Goal: Complete application form

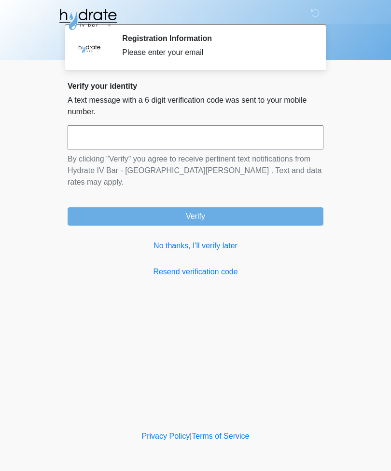
click at [212, 131] on input "text" at bounding box center [196, 137] width 256 height 24
type input "******"
click at [220, 213] on button "Verify" at bounding box center [196, 216] width 256 height 18
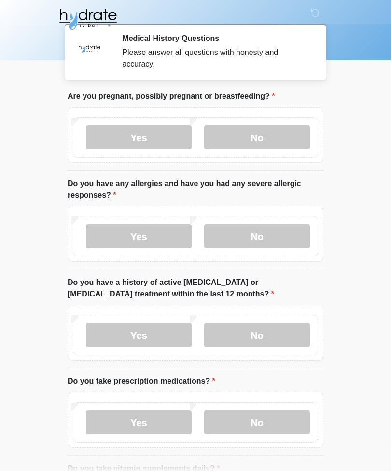
click at [267, 135] on label "No" at bounding box center [257, 137] width 106 height 24
click at [275, 235] on label "No" at bounding box center [257, 236] width 106 height 24
click at [278, 338] on label "No" at bounding box center [257, 335] width 106 height 24
click at [257, 420] on label "No" at bounding box center [257, 423] width 106 height 24
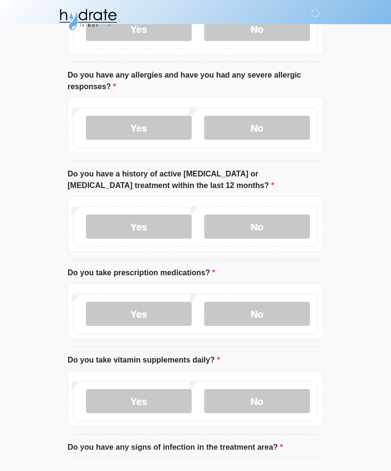
scroll to position [131, 0]
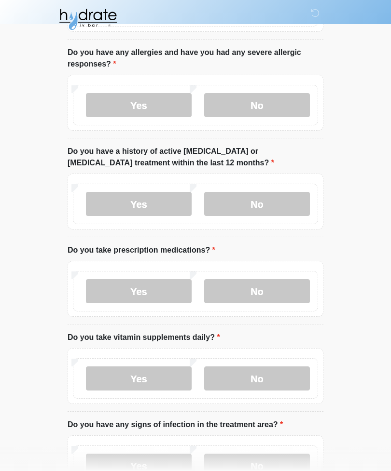
click at [157, 377] on label "Yes" at bounding box center [139, 379] width 106 height 24
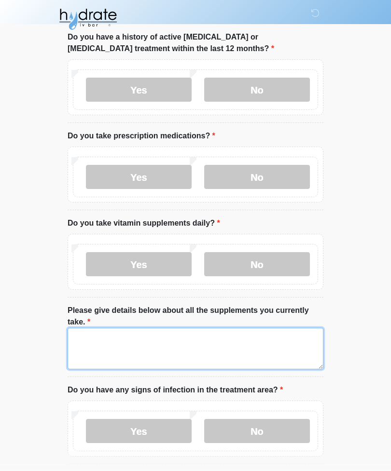
click at [239, 344] on textarea "Please give details below about all the supplements you currently take." at bounding box center [196, 349] width 256 height 41
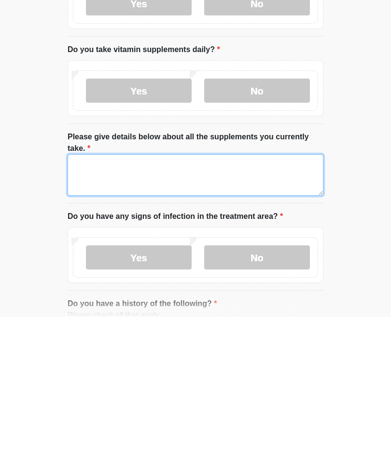
scroll to position [419, 0]
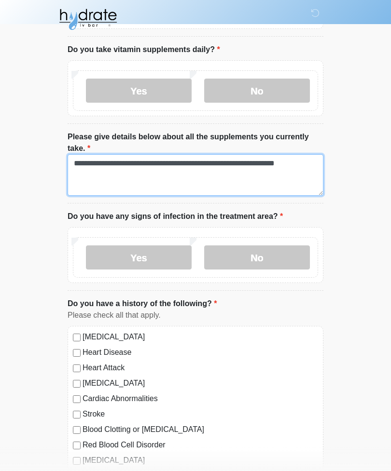
type textarea "**********"
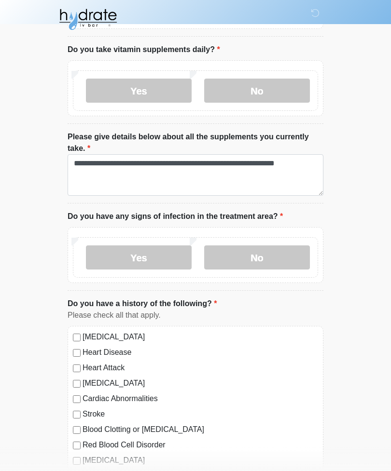
click at [138, 254] on label "Yes" at bounding box center [139, 258] width 106 height 24
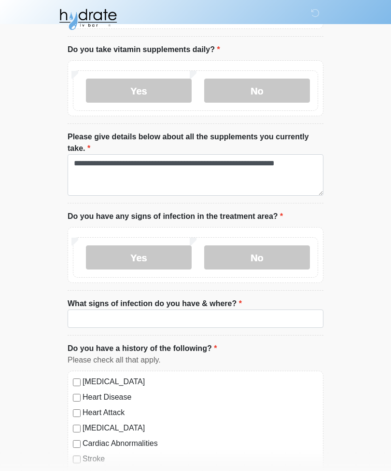
click at [239, 254] on label "No" at bounding box center [257, 258] width 106 height 24
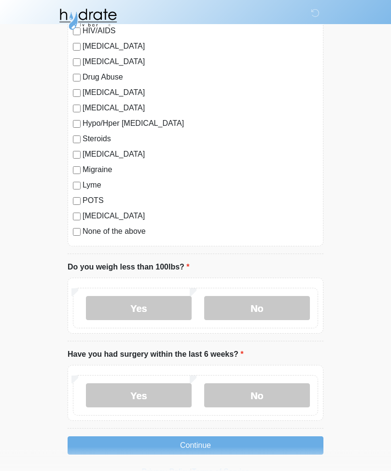
scroll to position [1021, 0]
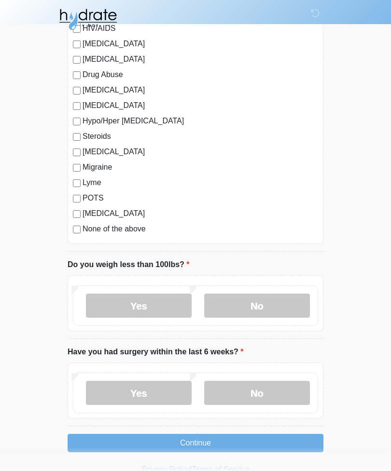
click at [253, 303] on label "No" at bounding box center [257, 306] width 106 height 24
click at [246, 392] on label "No" at bounding box center [257, 393] width 106 height 24
click at [206, 444] on button "Continue" at bounding box center [196, 443] width 256 height 18
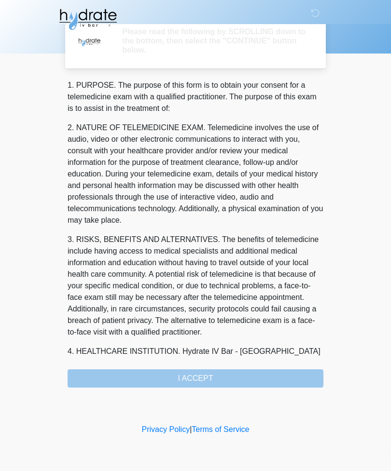
scroll to position [0, 0]
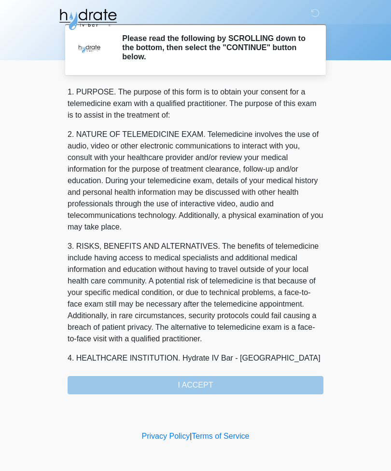
click at [204, 393] on div "1. PURPOSE. The purpose of this form is to obtain your consent for a telemedici…" at bounding box center [196, 240] width 256 height 308
click at [213, 390] on div "1. PURPOSE. The purpose of this form is to obtain your consent for a telemedici…" at bounding box center [196, 240] width 256 height 308
click at [212, 390] on div "1. PURPOSE. The purpose of this form is to obtain your consent for a telemedici…" at bounding box center [196, 240] width 256 height 308
click at [318, 14] on icon at bounding box center [315, 13] width 9 height 9
click at [233, 385] on div "1. PURPOSE. The purpose of this form is to obtain your consent for a telemedici…" at bounding box center [196, 240] width 256 height 308
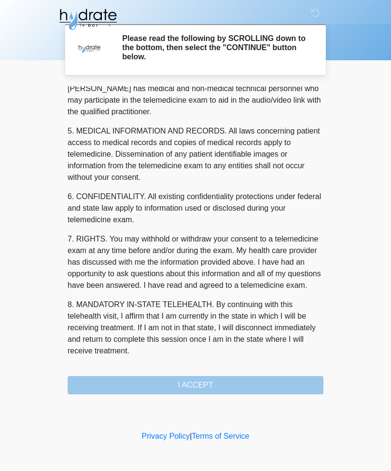
scroll to position [293, 0]
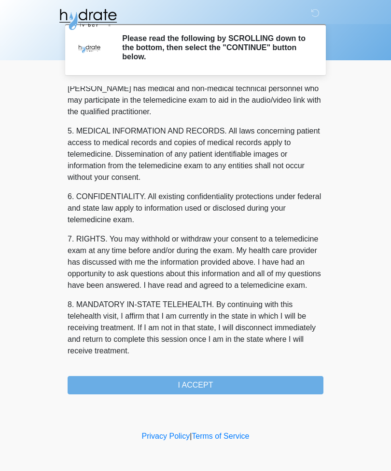
click at [201, 383] on button "I ACCEPT" at bounding box center [196, 385] width 256 height 18
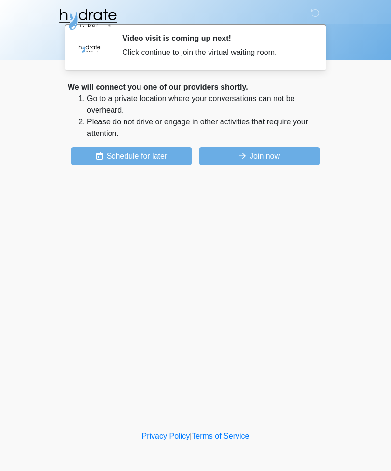
click at [267, 155] on button "Join now" at bounding box center [259, 156] width 120 height 18
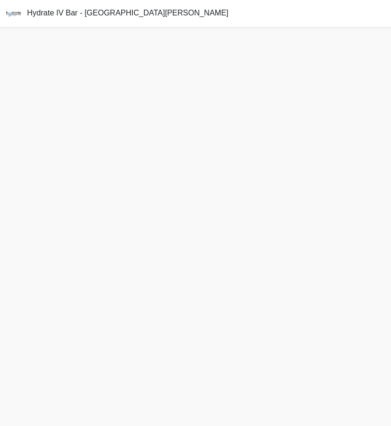
scroll to position [3, 0]
